Goal: Navigation & Orientation: Find specific page/section

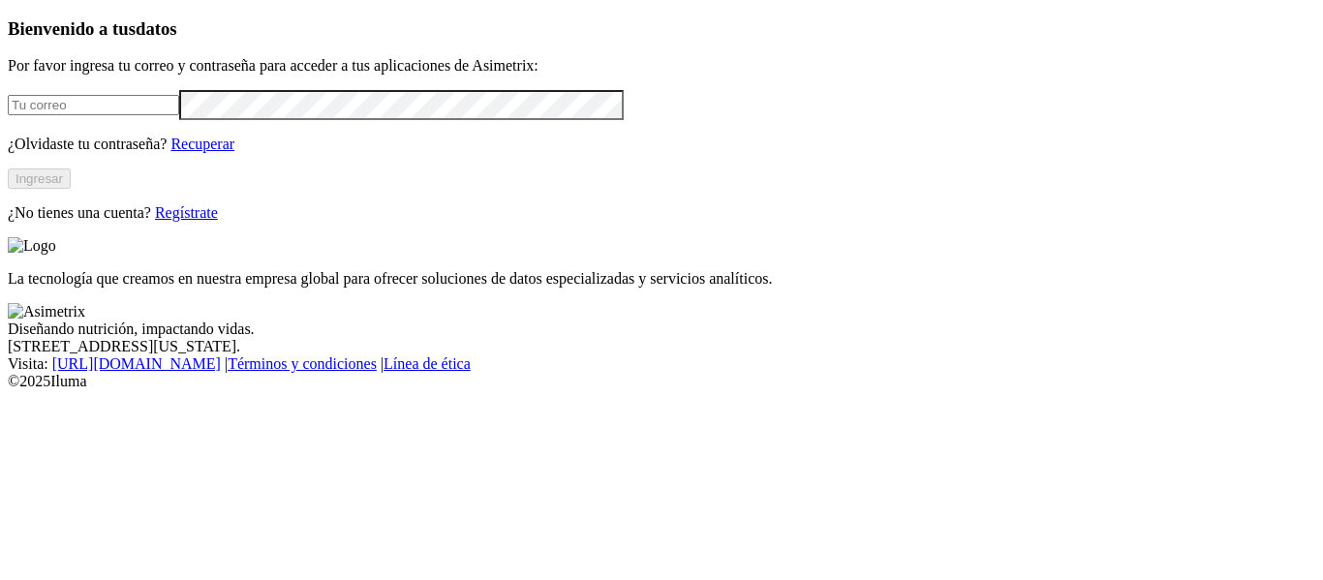
type input "[EMAIL_ADDRESS][DOMAIN_NAME]"
click at [71, 189] on button "Ingresar" at bounding box center [39, 179] width 63 height 20
